Goal: Task Accomplishment & Management: Use online tool/utility

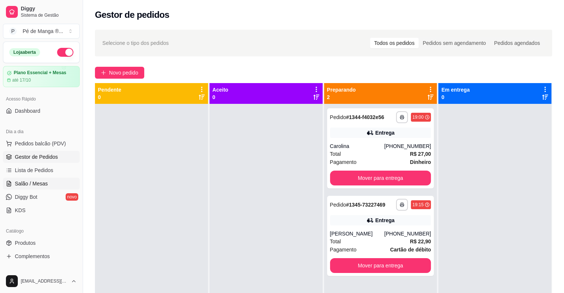
click at [24, 185] on span "Salão / Mesas" at bounding box center [31, 183] width 33 height 7
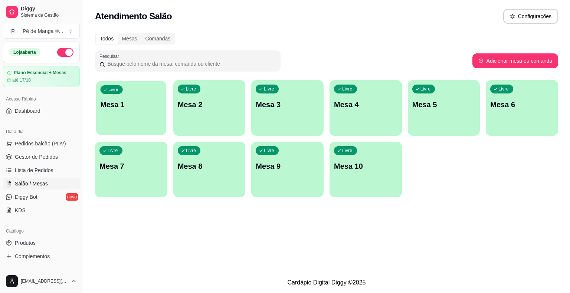
click at [156, 111] on div "Livre Mesa 1" at bounding box center [131, 103] width 70 height 45
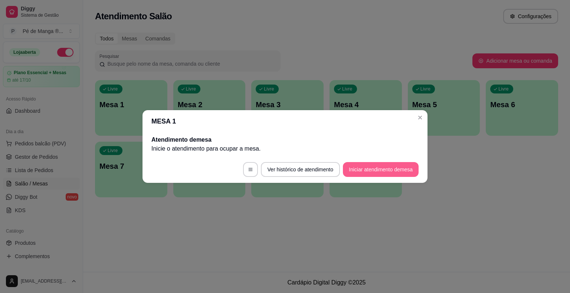
click at [374, 168] on button "Iniciar atendimento de mesa" at bounding box center [381, 169] width 76 height 15
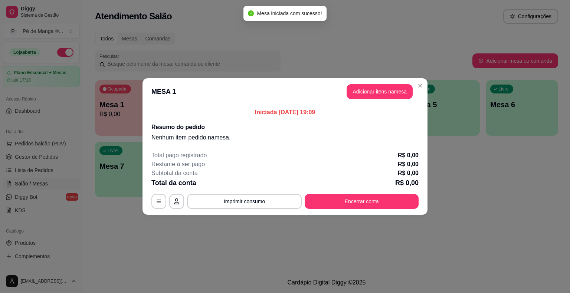
click at [403, 98] on button "Adicionar itens na mesa" at bounding box center [380, 91] width 66 height 15
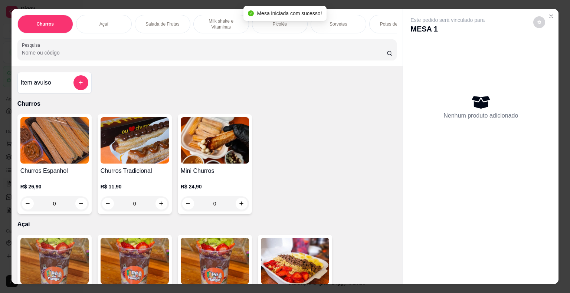
click at [354, 27] on div "Sorvetes" at bounding box center [339, 24] width 56 height 19
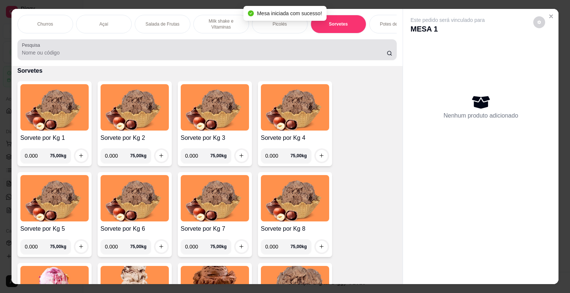
scroll to position [18, 0]
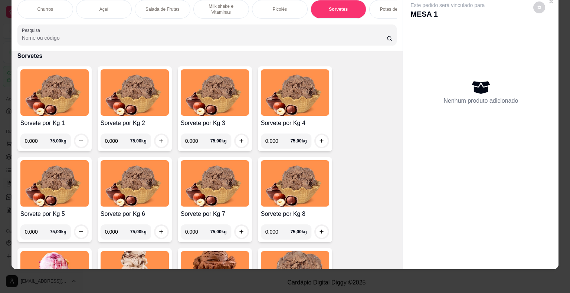
click at [38, 142] on input "0.000" at bounding box center [37, 141] width 25 height 15
type input "0.296"
click at [78, 139] on icon "increase-product-quantity" at bounding box center [81, 141] width 6 height 6
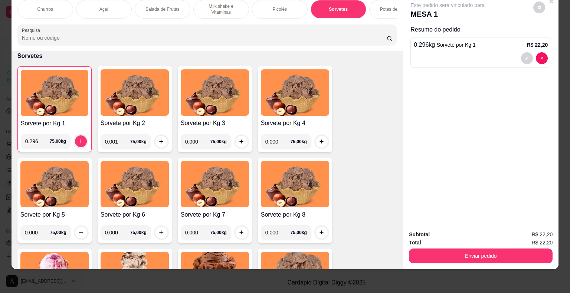
click at [120, 143] on input "0.001" at bounding box center [117, 141] width 25 height 15
type input "0.254"
click at [159, 140] on icon "increase-product-quantity" at bounding box center [161, 142] width 6 height 6
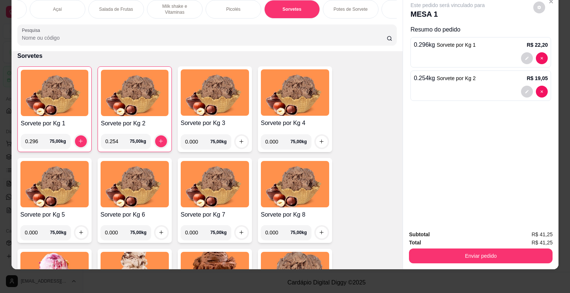
scroll to position [0, 86]
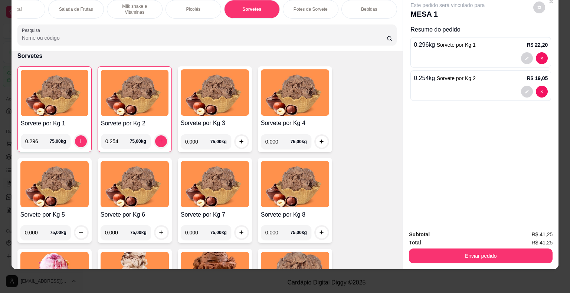
click at [367, 6] on p "Bebidas" at bounding box center [369, 9] width 16 height 6
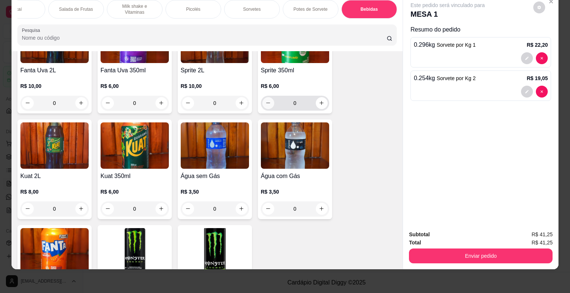
scroll to position [2164, 0]
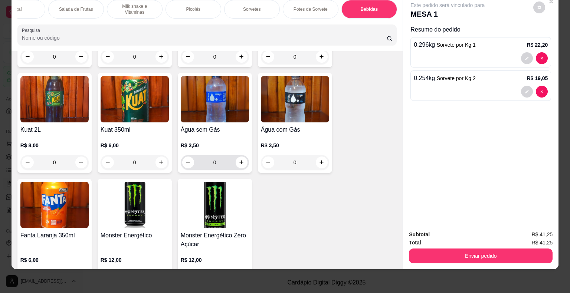
click at [244, 155] on div "0" at bounding box center [215, 162] width 68 height 15
click at [239, 160] on icon "increase-product-quantity" at bounding box center [241, 162] width 4 height 4
type input "1"
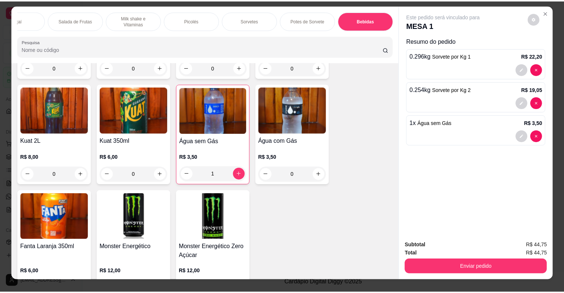
scroll to position [0, 0]
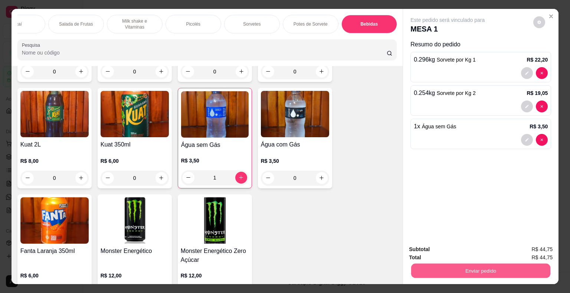
click at [455, 269] on button "Enviar pedido" at bounding box center [480, 271] width 139 height 14
click at [476, 247] on button "Registrar cliente" at bounding box center [483, 250] width 49 height 14
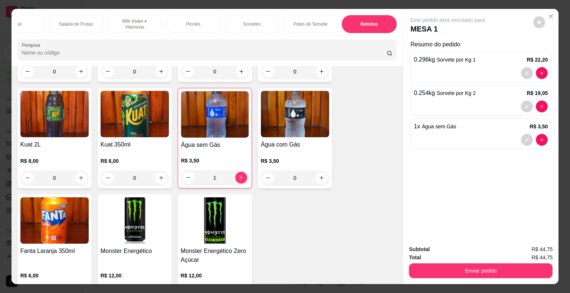
click at [467, 259] on div "Subtotal R$ 44,75 Total R$ 44,75 Enviar pedido" at bounding box center [481, 261] width 144 height 33
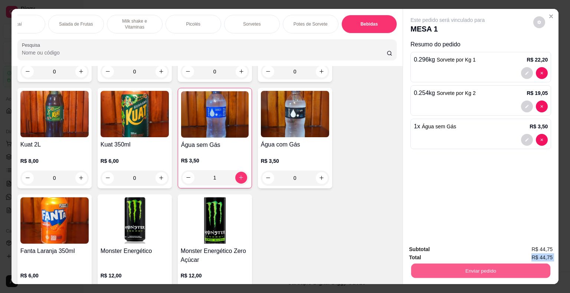
click at [467, 266] on button "Enviar pedido" at bounding box center [480, 271] width 139 height 14
click at [538, 247] on button "Enviar pedido" at bounding box center [533, 250] width 41 height 14
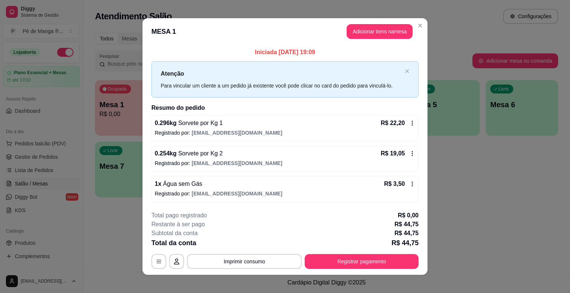
click at [340, 260] on button "Registrar pagamento" at bounding box center [362, 261] width 114 height 15
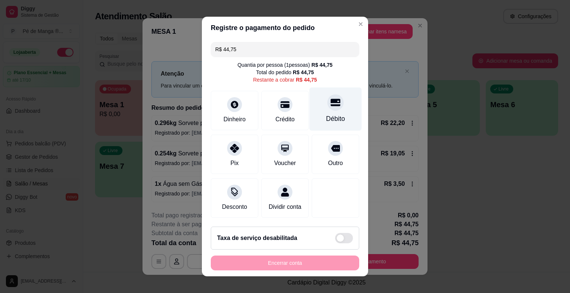
click at [344, 102] on div "Débito" at bounding box center [335, 109] width 52 height 43
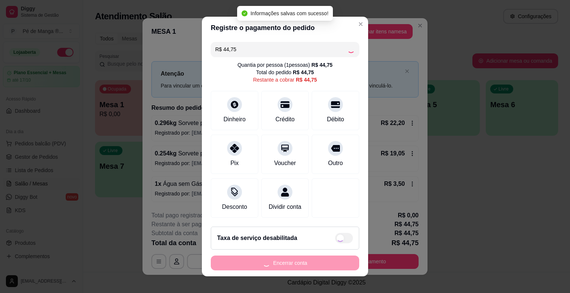
type input "R$ 0,00"
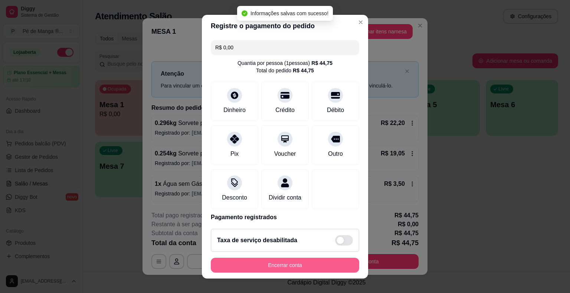
click at [321, 265] on button "Encerrar conta" at bounding box center [285, 265] width 148 height 15
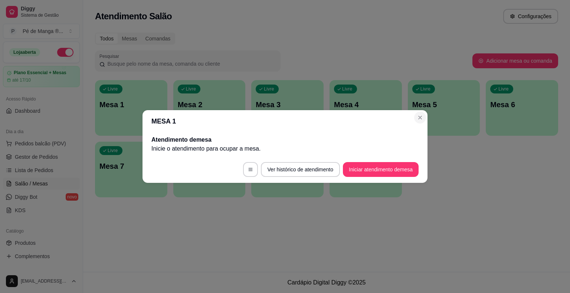
drag, startPoint x: 427, startPoint y: 112, endPoint x: 424, endPoint y: 115, distance: 4.2
click at [426, 113] on header "MESA 1" at bounding box center [284, 121] width 285 height 22
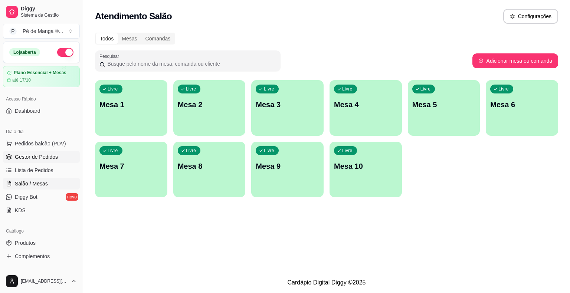
click at [63, 157] on link "Gestor de Pedidos" at bounding box center [41, 157] width 77 height 12
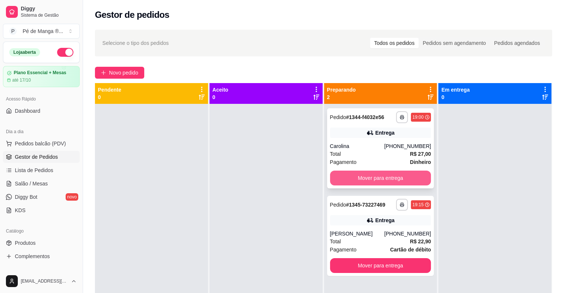
click at [358, 183] on button "Mover para entrega" at bounding box center [380, 178] width 101 height 15
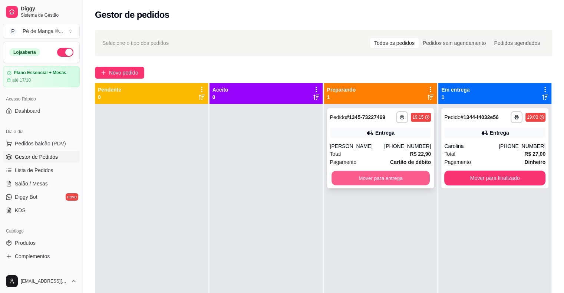
click at [359, 182] on button "Mover para entrega" at bounding box center [381, 178] width 98 height 14
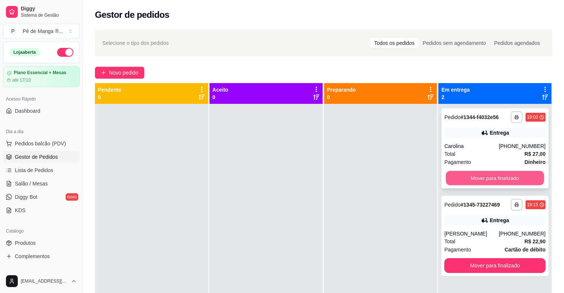
click at [475, 179] on button "Mover para finalizado" at bounding box center [495, 178] width 98 height 14
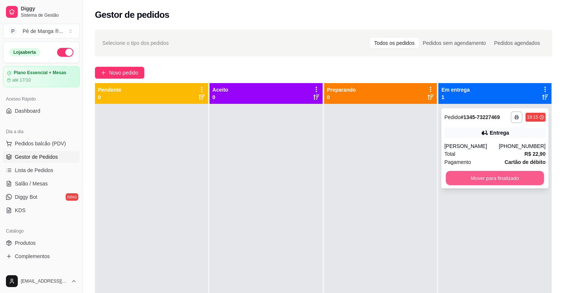
click at [486, 177] on button "Mover para finalizado" at bounding box center [495, 178] width 98 height 14
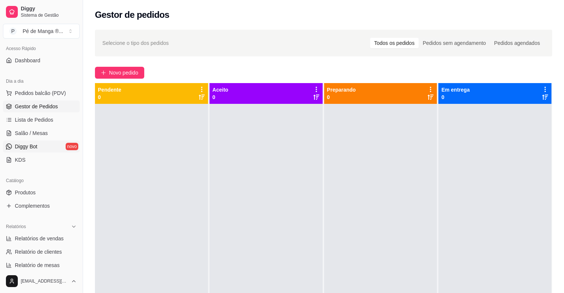
scroll to position [74, 0]
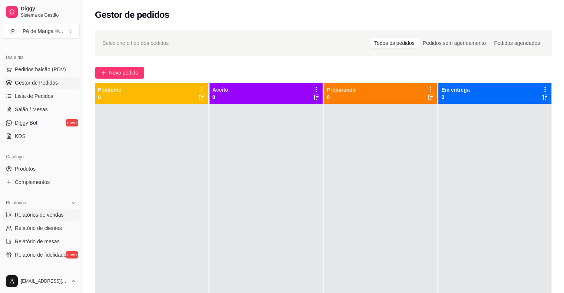
click at [39, 214] on span "Relatórios de vendas" at bounding box center [39, 214] width 49 height 7
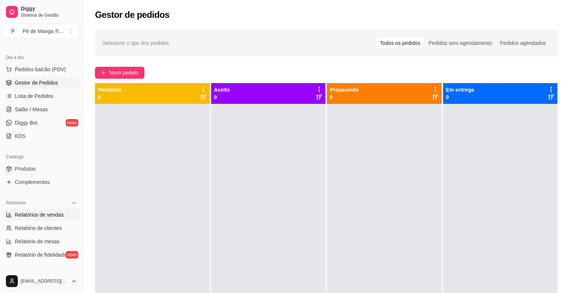
select select "ALL"
select select "0"
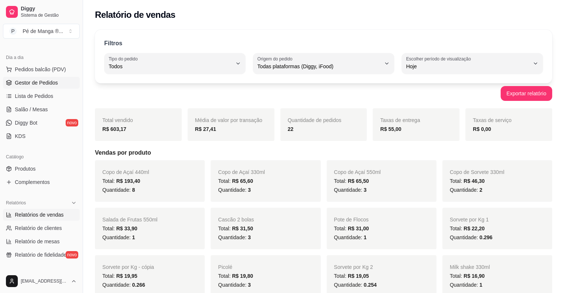
click at [29, 82] on span "Gestor de Pedidos" at bounding box center [36, 82] width 43 height 7
